Goal: Contribute content: Add original content to the website for others to see

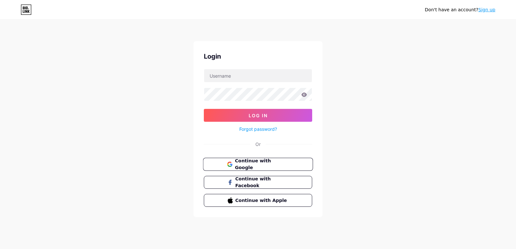
click at [253, 165] on span "Continue with Google" at bounding box center [262, 165] width 54 height 14
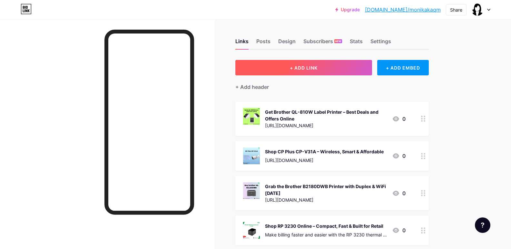
click at [306, 66] on span "+ ADD LINK" at bounding box center [304, 67] width 28 height 5
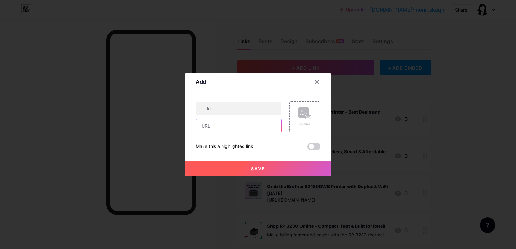
click at [233, 122] on input "text" at bounding box center [238, 125] width 85 height 13
paste input "https://www.poscentral.in/tvs-msp-250-star-printer.html"
type input "https://www.poscentral.in/tvs-msp-250-star-printer.html"
click at [227, 109] on input "text" at bounding box center [238, 108] width 85 height 13
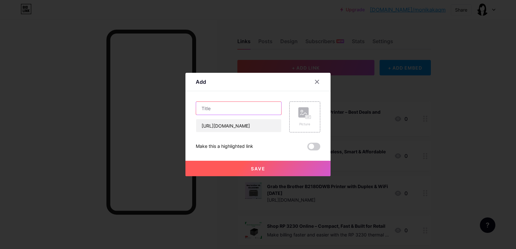
scroll to position [0, 0]
paste input "Order Your TVS MSP 250 STAR Dot Matrix Printer at the Best Price"
type input "Order Your TVS MSP 250 STAR Dot Matrix Printer at the Best Price"
click at [302, 112] on rect at bounding box center [303, 112] width 10 height 10
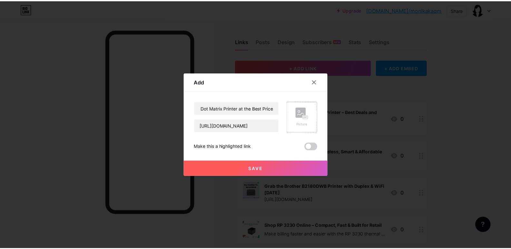
scroll to position [0, 0]
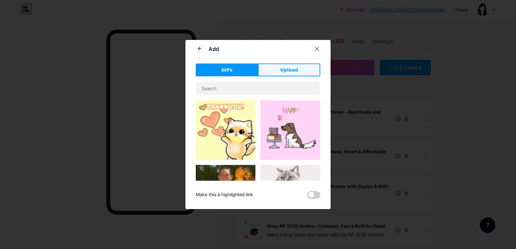
click at [285, 71] on span "Upload" at bounding box center [289, 70] width 18 height 7
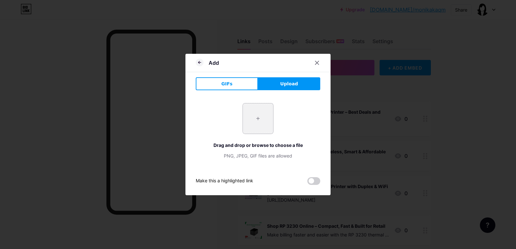
click at [243, 118] on input "file" at bounding box center [258, 118] width 30 height 30
type input "C:\fakepath\Copy of TVSE RP 3230 Thermal Receipt Printer.jpg"
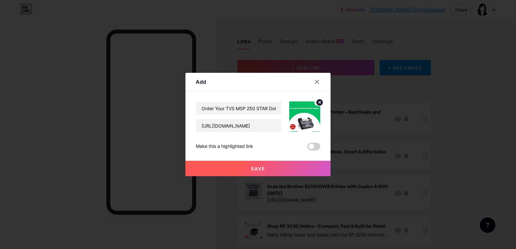
click at [280, 170] on button "Save" at bounding box center [257, 168] width 145 height 15
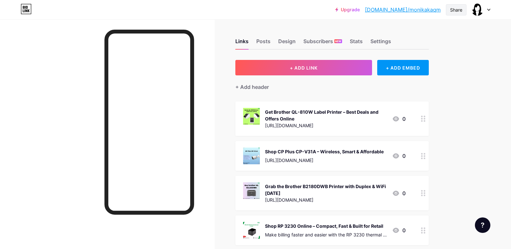
click at [451, 11] on div "Share" at bounding box center [456, 9] width 12 height 7
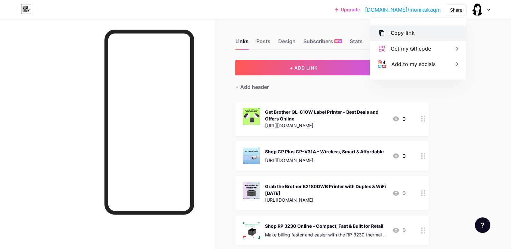
click at [411, 32] on div "Copy link" at bounding box center [403, 33] width 24 height 8
